Goal: Find specific page/section: Find specific page/section

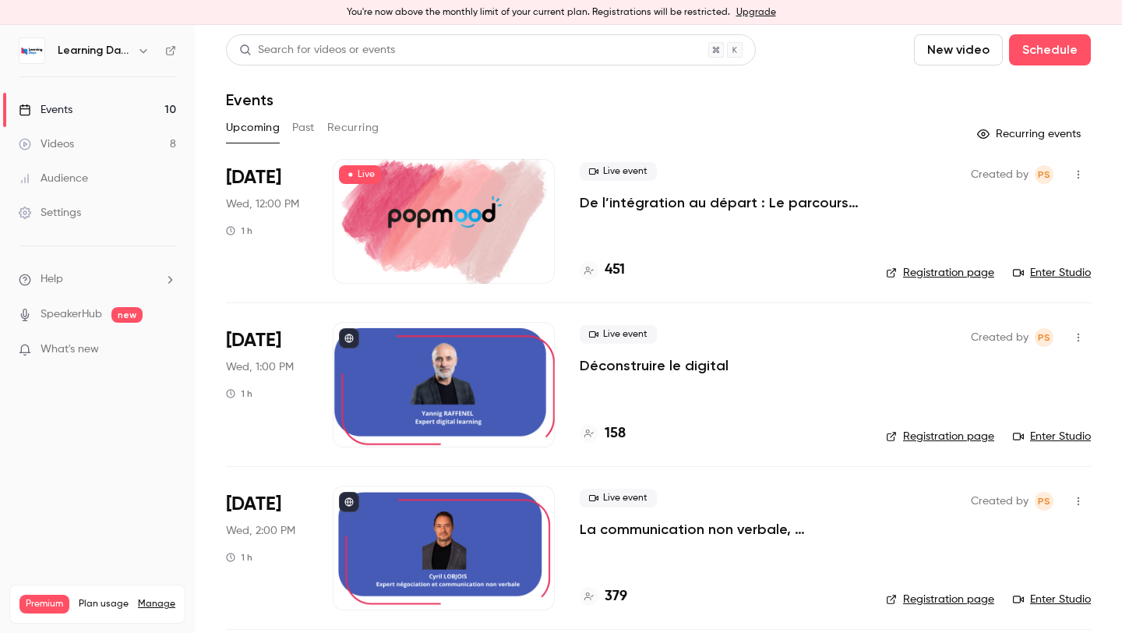
click at [620, 203] on p "De l’intégration au départ : Le parcours collaborateur comme moteur de fidélité…" at bounding box center [720, 202] width 281 height 19
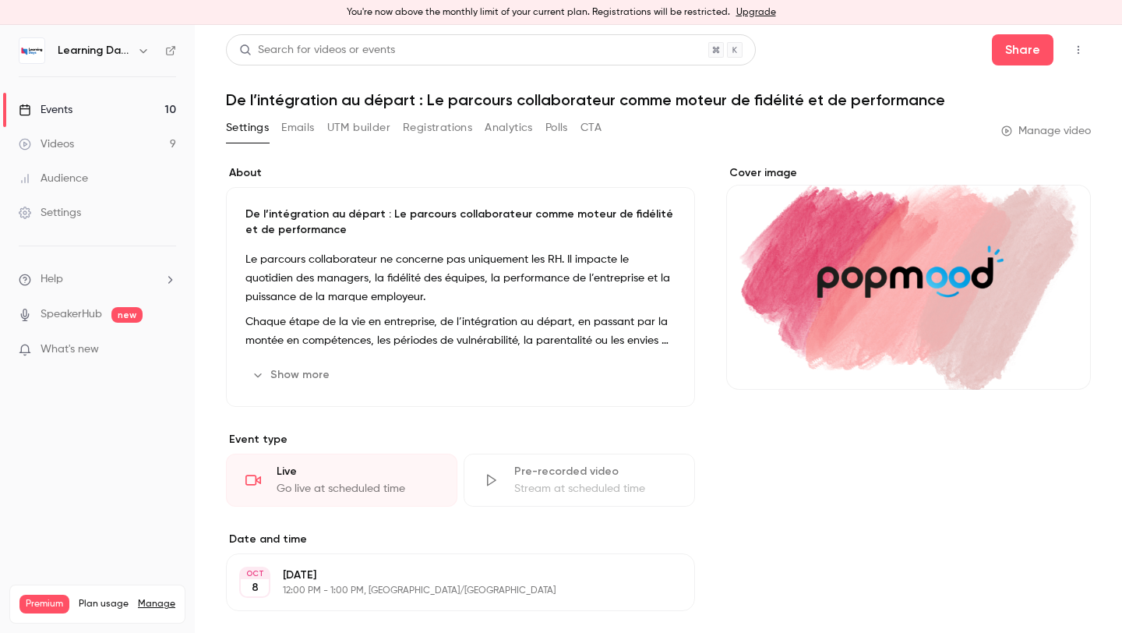
click at [596, 134] on button "CTA" at bounding box center [591, 127] width 21 height 25
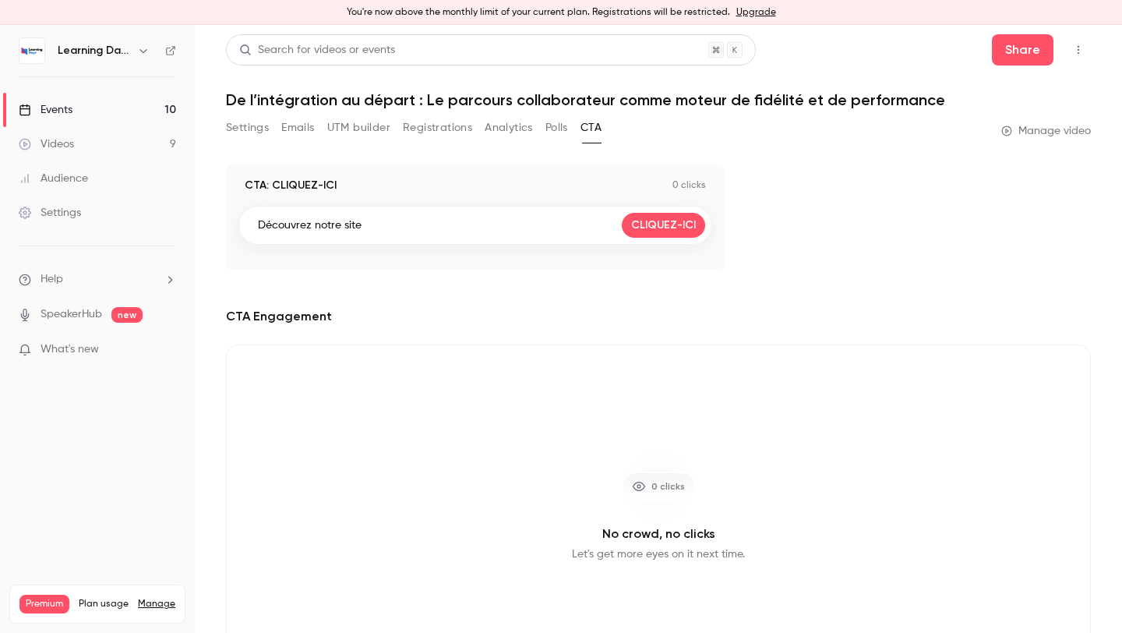
click at [568, 130] on button "Polls" at bounding box center [557, 127] width 23 height 25
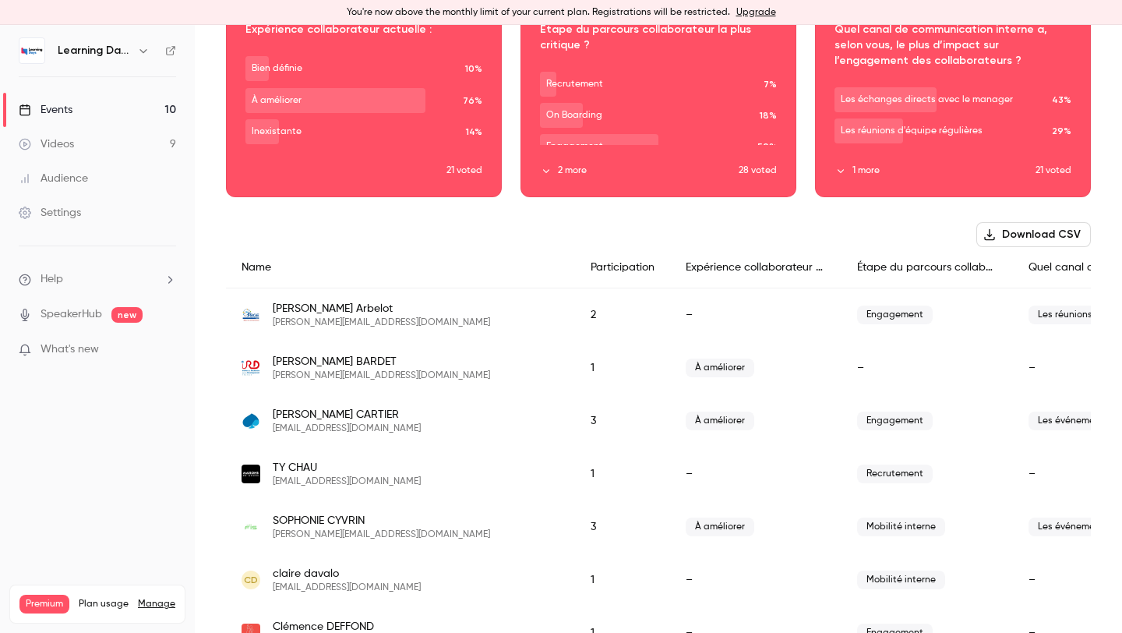
scroll to position [0, 41]
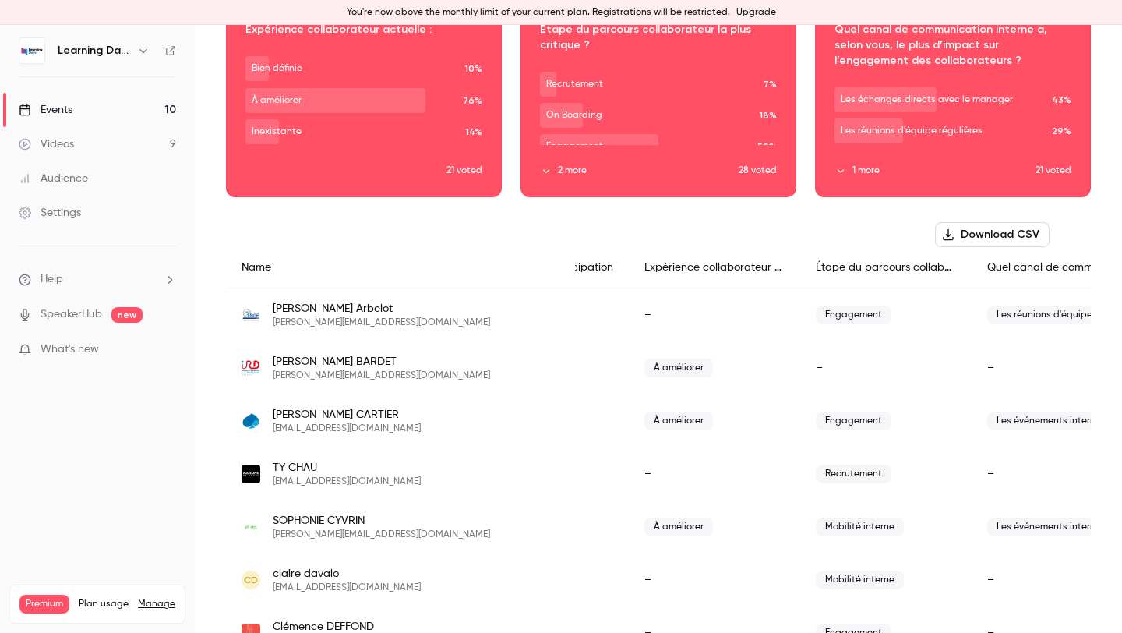
click at [988, 315] on span "Les réunions d'équipe régulières" at bounding box center [1058, 315] width 140 height 19
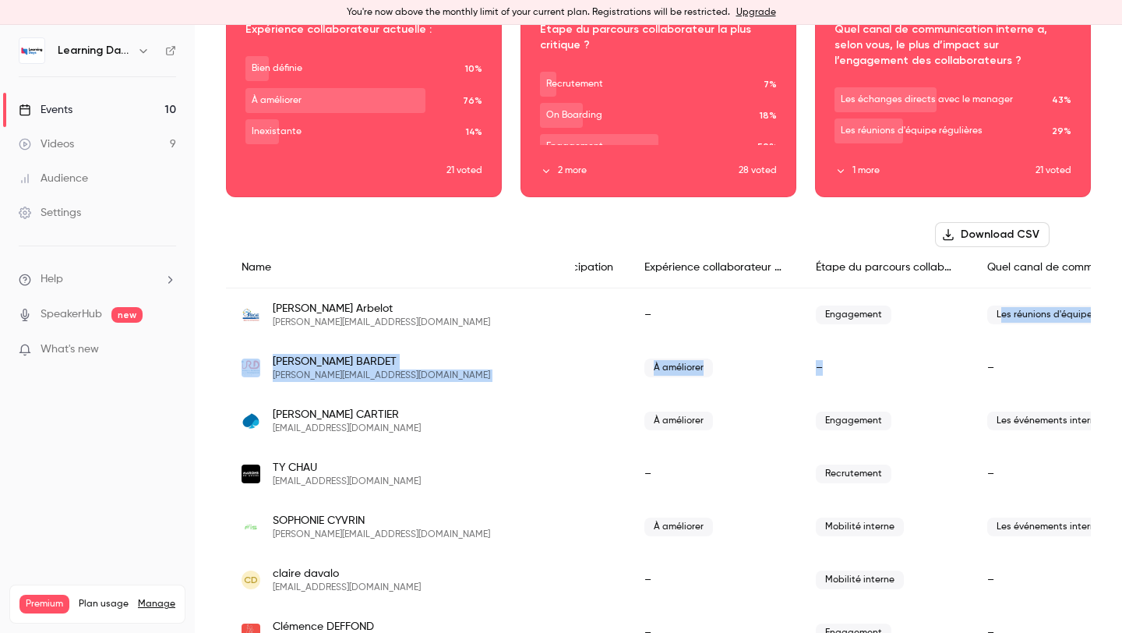
drag, startPoint x: 948, startPoint y: 314, endPoint x: 793, endPoint y: 370, distance: 165.0
click at [801, 370] on div "–" at bounding box center [886, 367] width 171 height 53
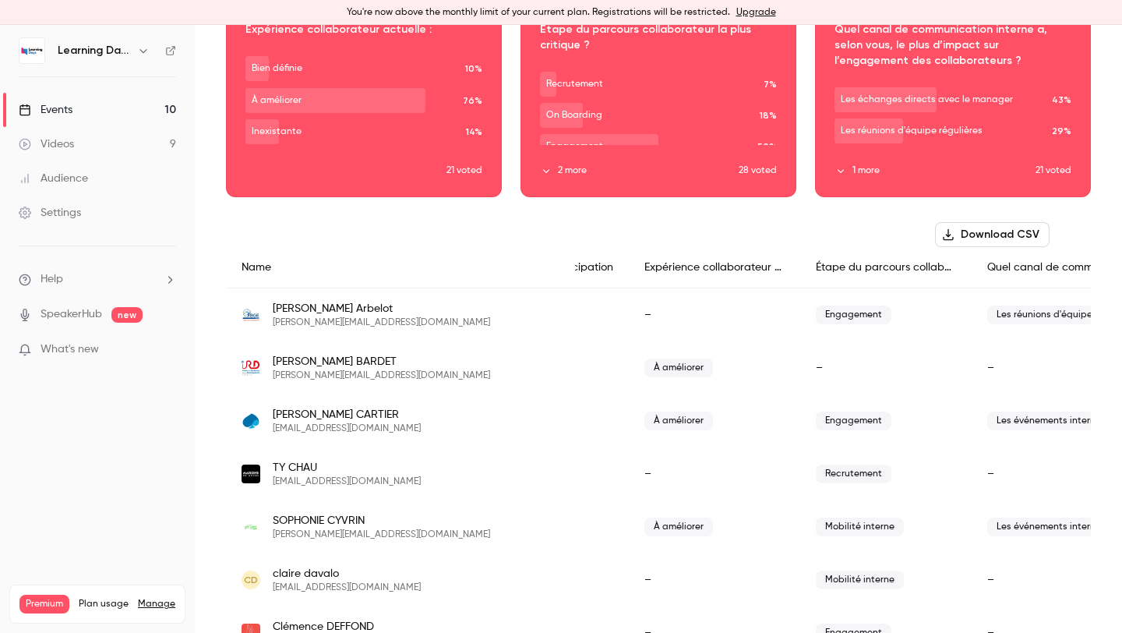
click at [645, 365] on span "À améliorer" at bounding box center [679, 368] width 69 height 19
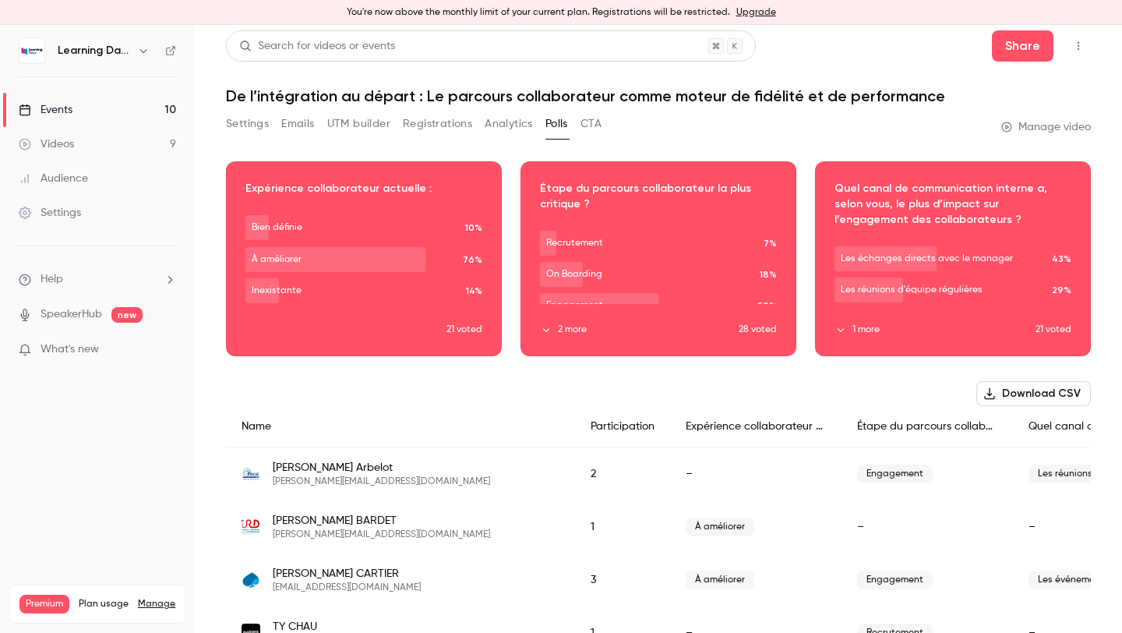
scroll to position [0, 0]
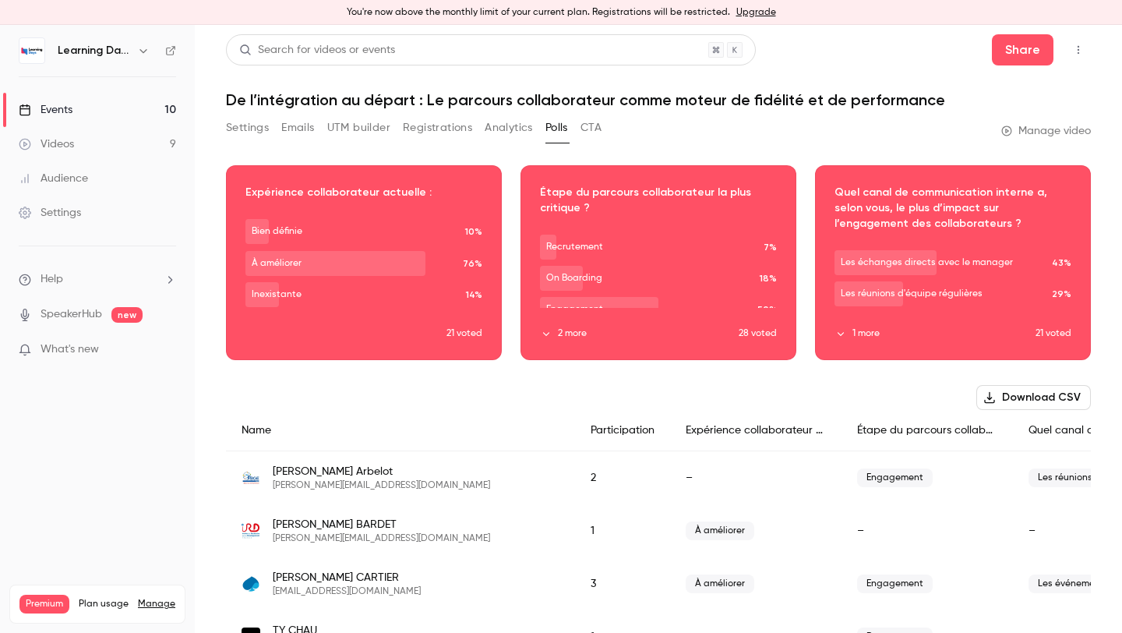
click at [504, 129] on button "Analytics" at bounding box center [509, 127] width 48 height 25
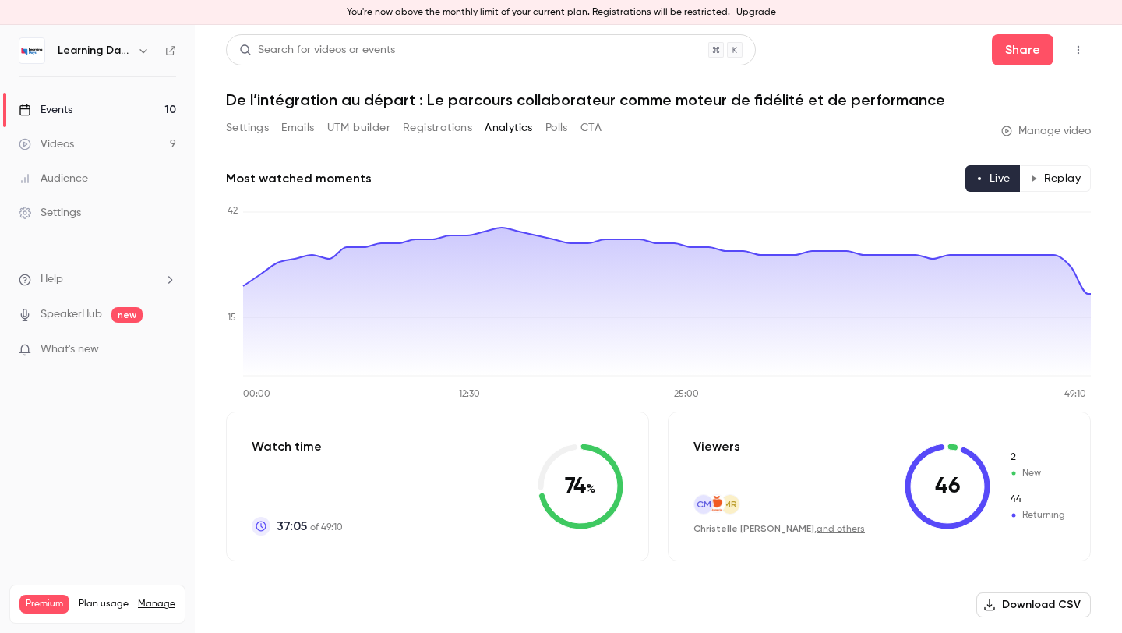
click at [439, 120] on button "Registrations" at bounding box center [437, 127] width 69 height 25
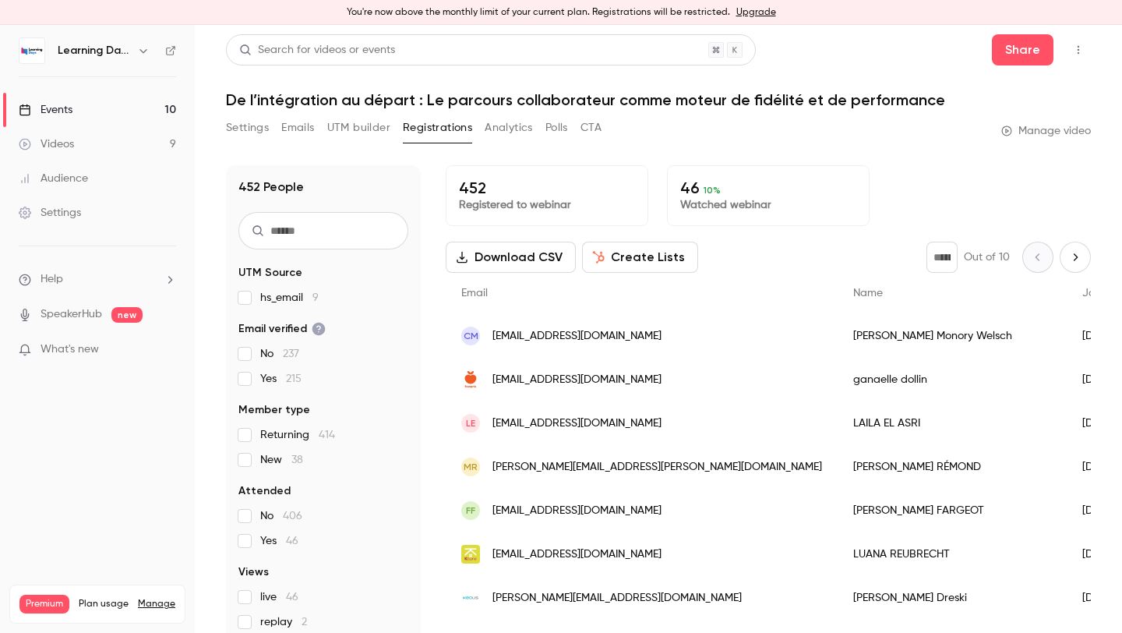
click at [369, 136] on button "UTM builder" at bounding box center [358, 127] width 63 height 25
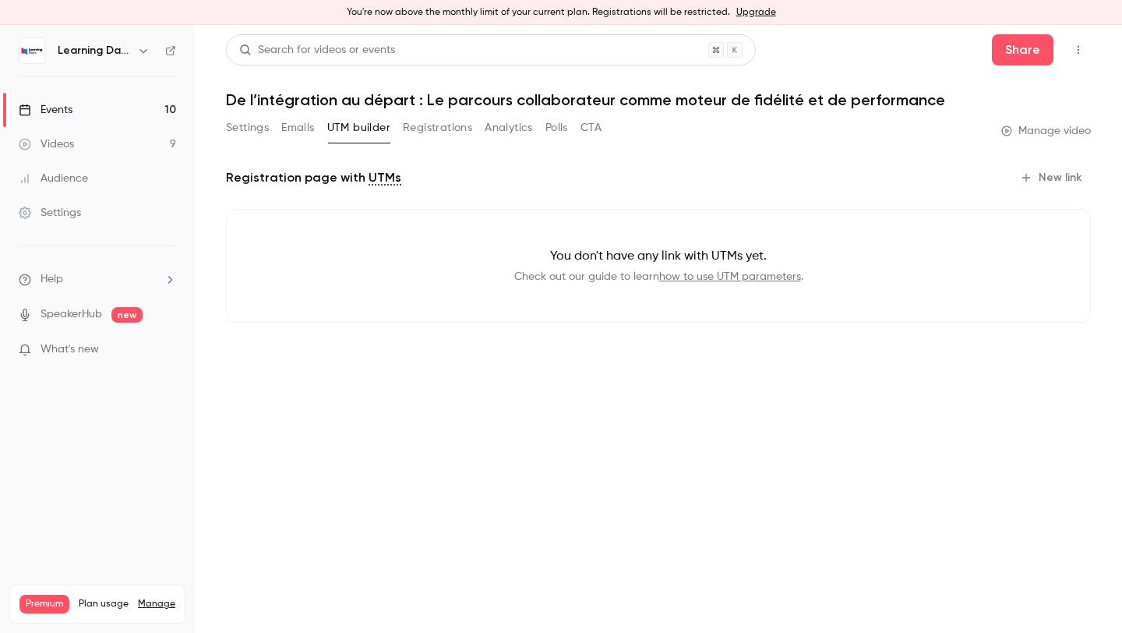
click at [316, 130] on div "Settings Emails UTM builder Registrations Analytics Polls CTA" at bounding box center [414, 127] width 376 height 25
click at [307, 130] on button "Emails" at bounding box center [297, 127] width 33 height 25
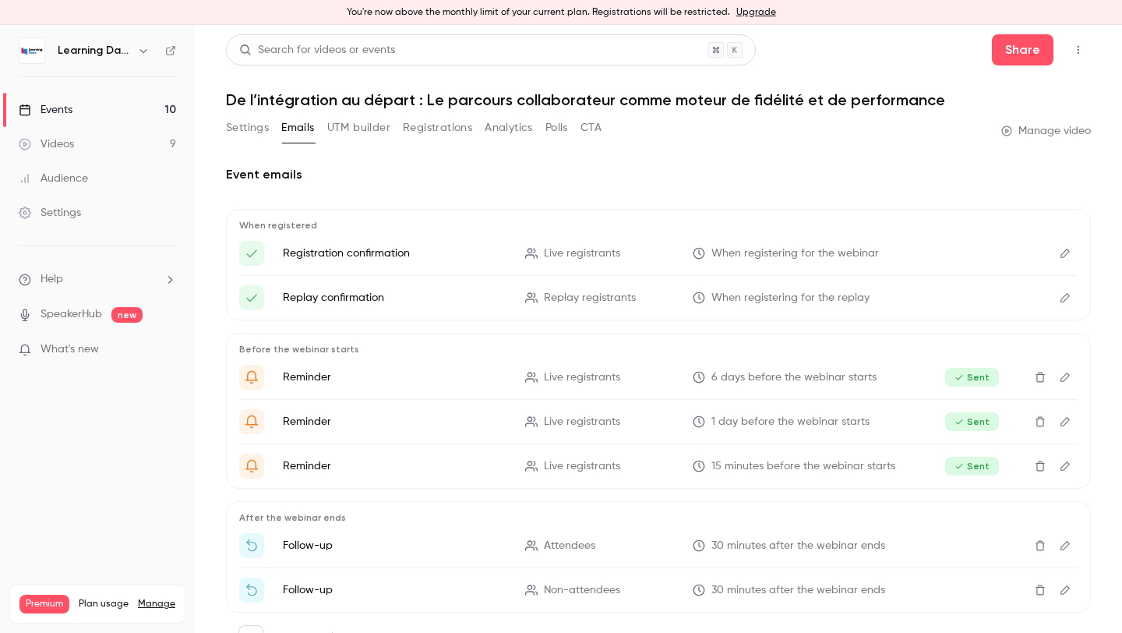
click at [259, 136] on button "Settings" at bounding box center [247, 127] width 43 height 25
click at [74, 123] on link "Events 10" at bounding box center [97, 110] width 195 height 34
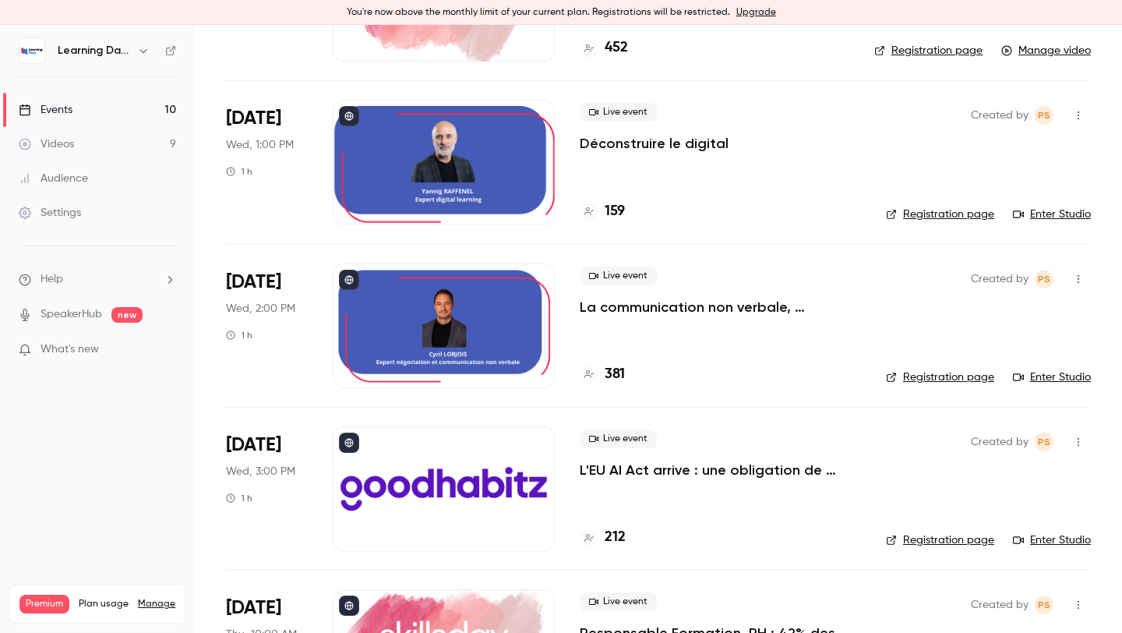
scroll to position [229, 0]
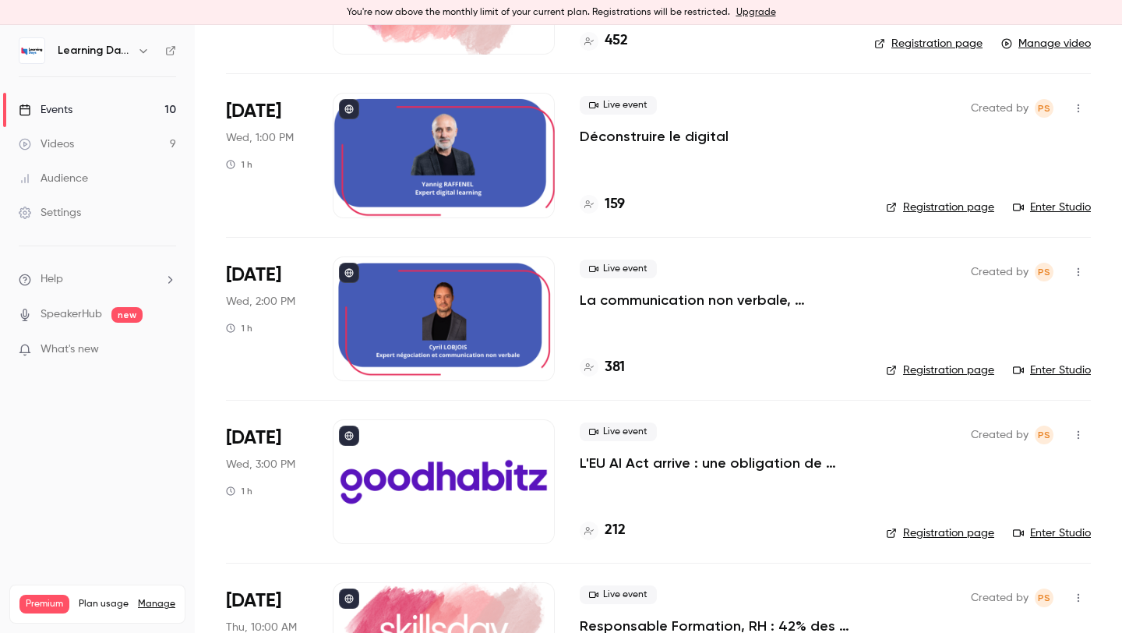
click at [1055, 199] on div "Created by PS Registration page Enter Studio" at bounding box center [988, 155] width 205 height 125
click at [1055, 219] on li "[DATE] Wed, 1:00 PM 1 h Live event Déconstruire le digital 159 Created by PS Re…" at bounding box center [658, 154] width 865 height 163
click at [1055, 209] on link "Enter Studio" at bounding box center [1052, 208] width 78 height 16
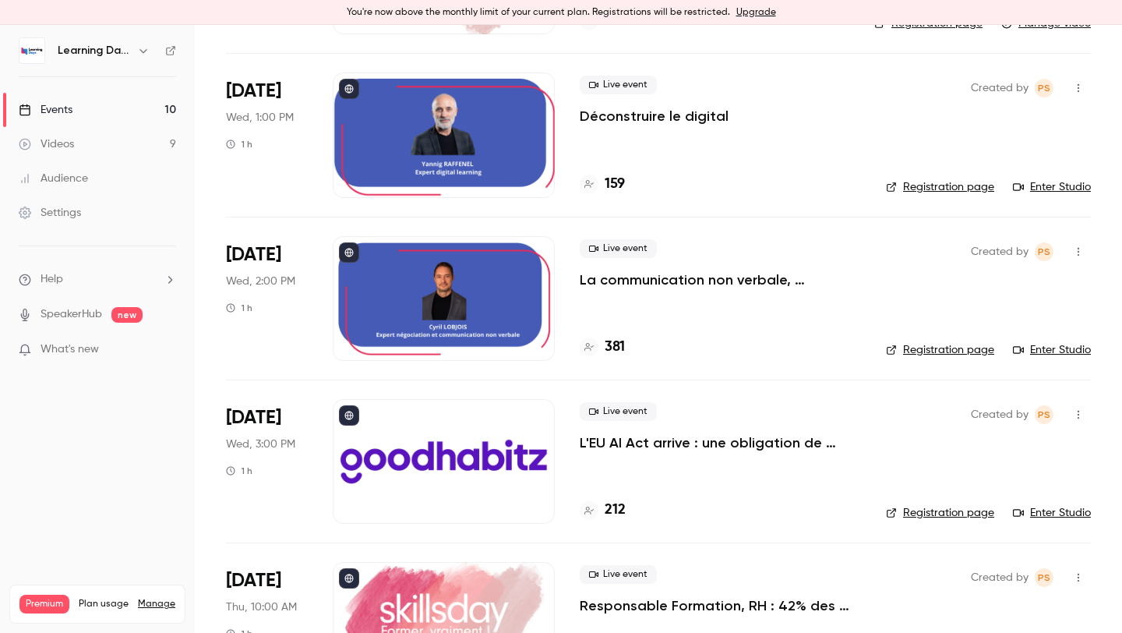
scroll to position [263, 0]
